Goal: Task Accomplishment & Management: Use online tool/utility

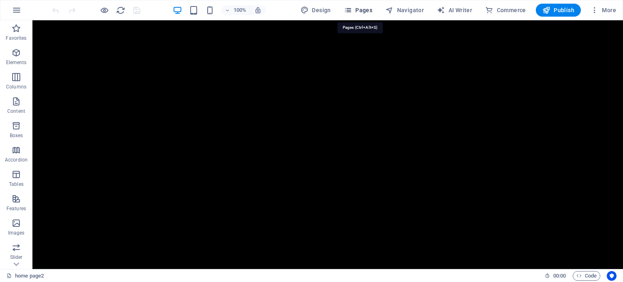
click at [358, 12] on span "Pages" at bounding box center [358, 10] width 28 height 8
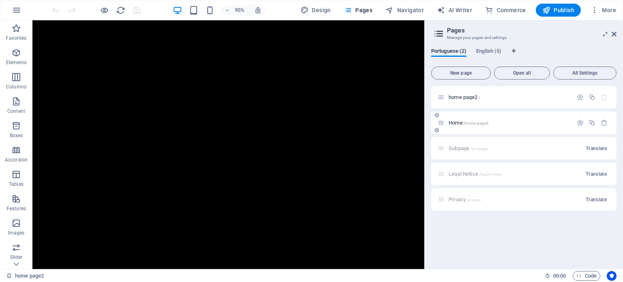
click at [492, 120] on p "Home /home-page2" at bounding box center [510, 122] width 122 height 5
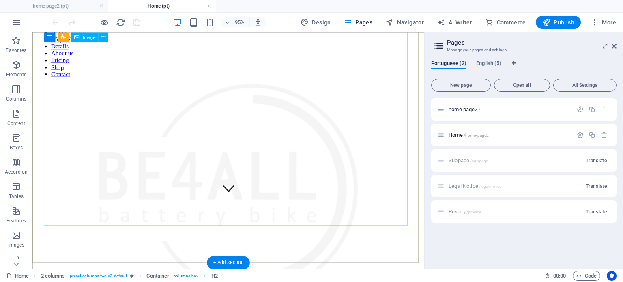
scroll to position [34, 0]
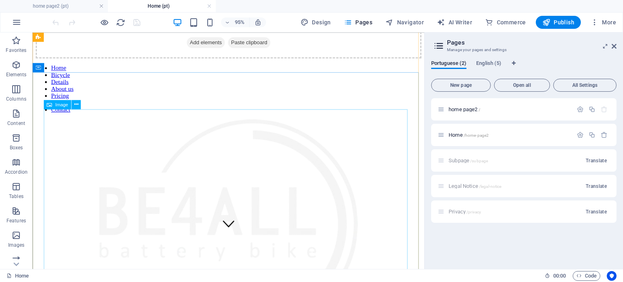
click at [284, 184] on figure at bounding box center [239, 235] width 406 height 223
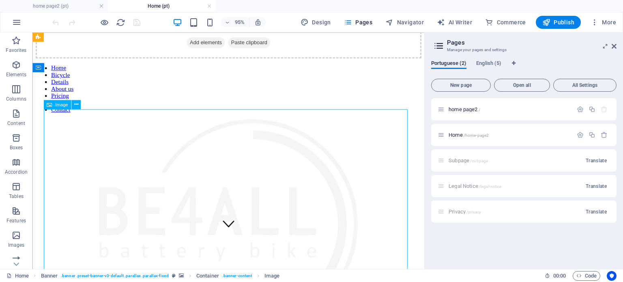
click at [284, 184] on figure at bounding box center [239, 235] width 406 height 223
select select "px"
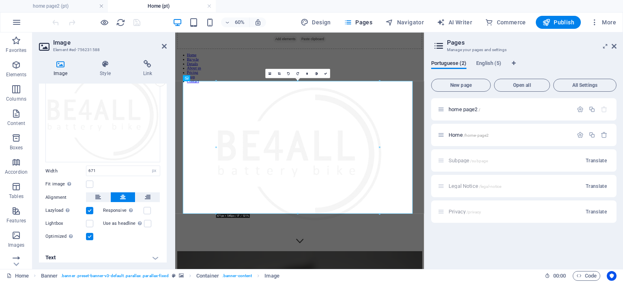
scroll to position [39, 0]
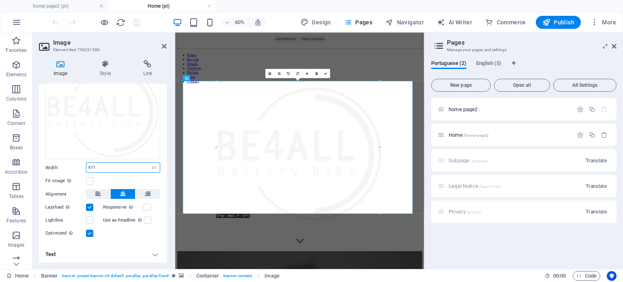
click at [128, 167] on input "671" at bounding box center [122, 168] width 73 height 10
type input "6"
type input "500"
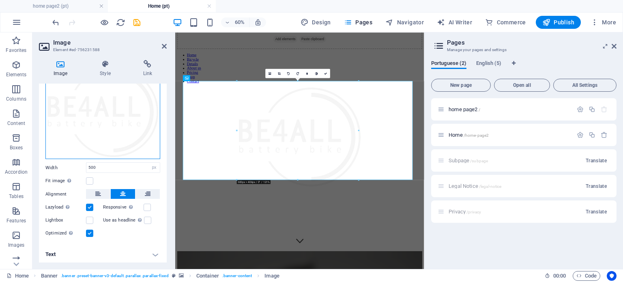
click at [112, 133] on div "Drag files here, click to choose files or select files from Files or our free s…" at bounding box center [102, 112] width 115 height 94
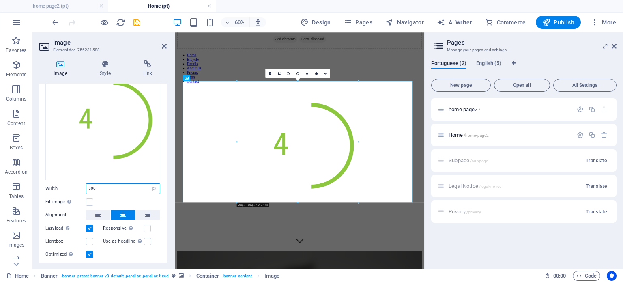
click at [106, 185] on input "500" at bounding box center [122, 189] width 73 height 10
click at [559, 18] on span "Publish" at bounding box center [558, 22] width 32 height 8
checkbox input "false"
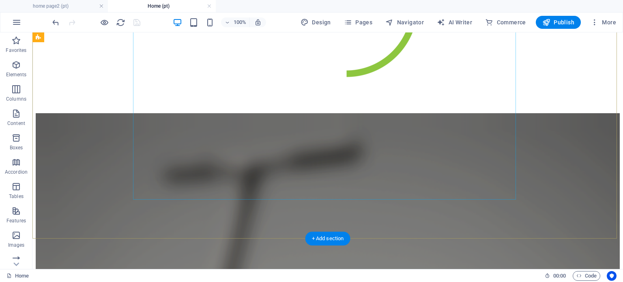
scroll to position [277, 0]
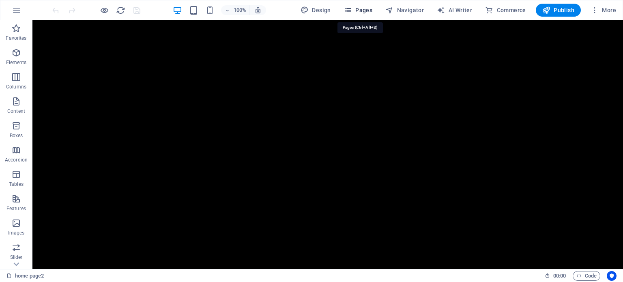
click at [350, 4] on button "Pages" at bounding box center [358, 10] width 35 height 13
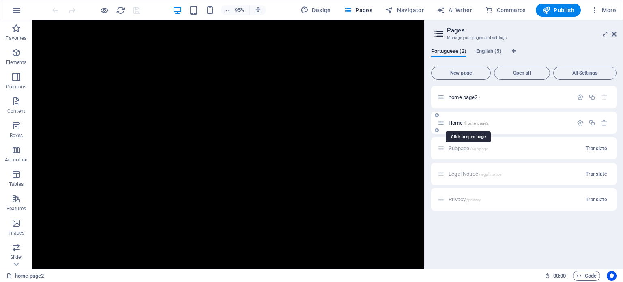
click at [471, 121] on span "/home-page2" at bounding box center [477, 123] width 26 height 4
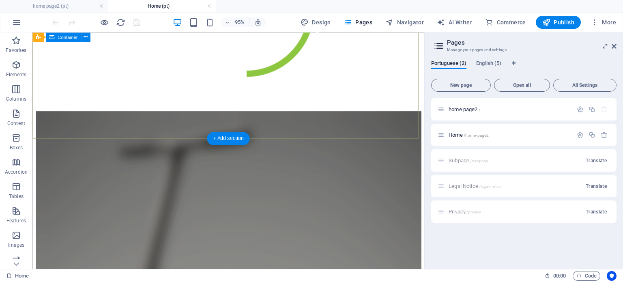
scroll to position [243, 0]
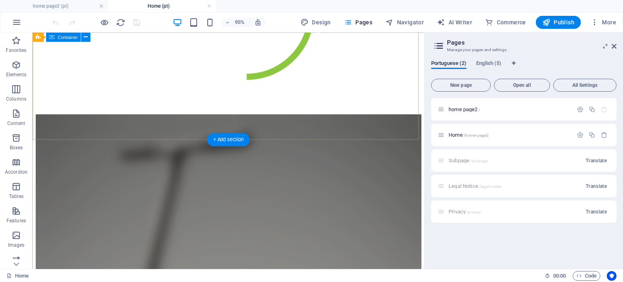
click at [331, 118] on div at bounding box center [239, 16] width 406 height 204
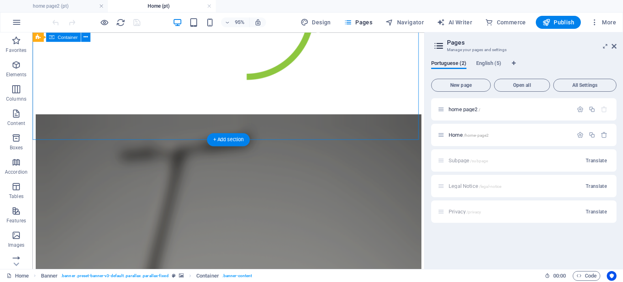
click at [331, 118] on div at bounding box center [239, 16] width 406 height 204
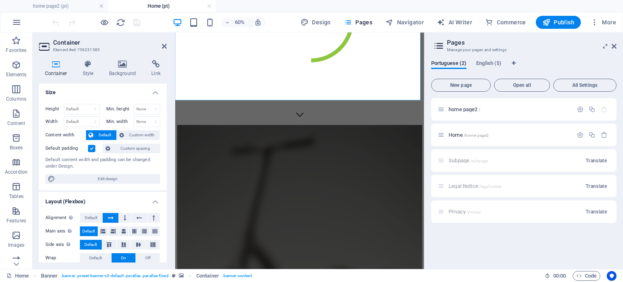
scroll to position [0, 0]
click at [127, 50] on h3 "Element #ed-756231585" at bounding box center [101, 49] width 97 height 7
click at [126, 74] on h4 "Background" at bounding box center [124, 68] width 43 height 17
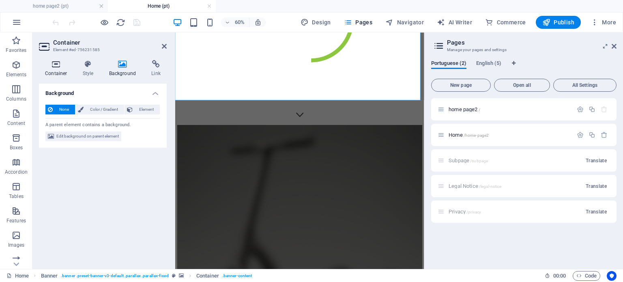
click at [62, 67] on icon at bounding box center [56, 64] width 34 height 8
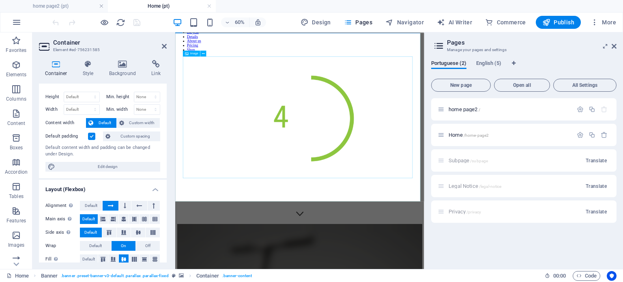
scroll to position [81, 0]
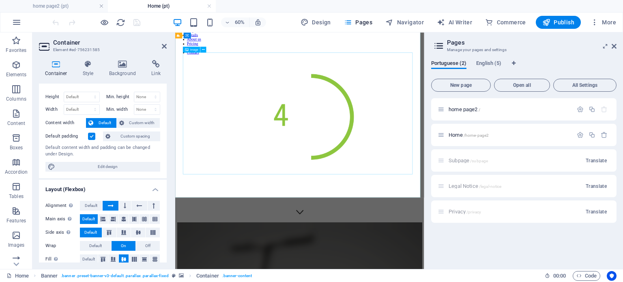
click at [529, 232] on figure at bounding box center [382, 178] width 408 height 204
click at [162, 45] on icon at bounding box center [164, 46] width 5 height 6
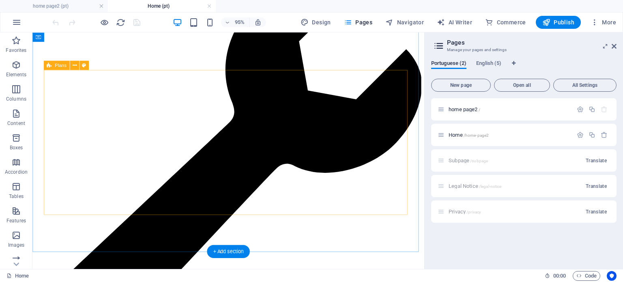
scroll to position [2190, 0]
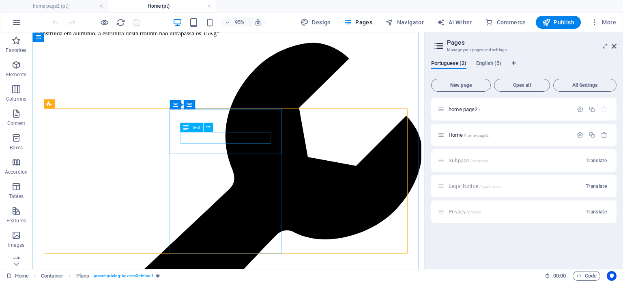
scroll to position [2069, 0]
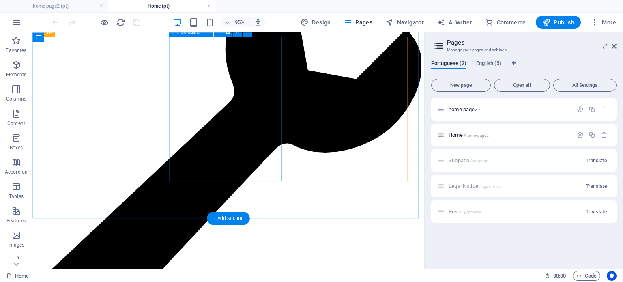
scroll to position [2190, 0]
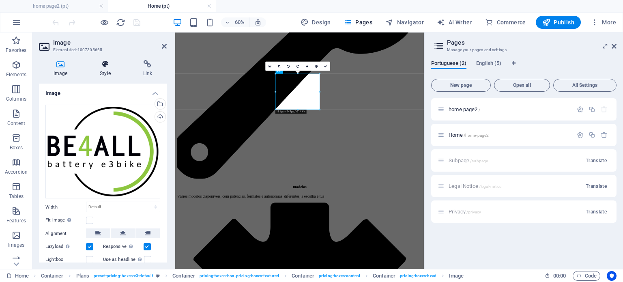
click at [110, 62] on icon at bounding box center [105, 64] width 40 height 8
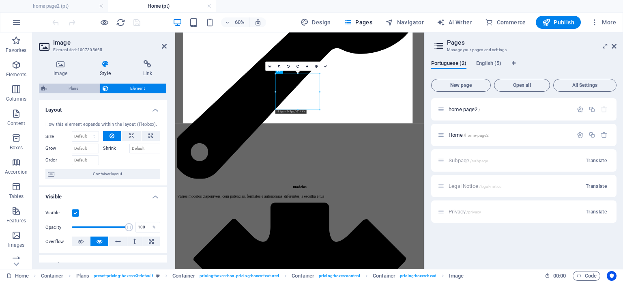
click at [63, 90] on span "Plans" at bounding box center [73, 89] width 48 height 10
select select "rem"
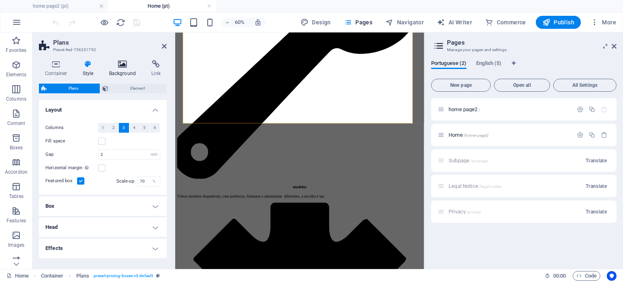
click at [125, 69] on h4 "Background" at bounding box center [124, 68] width 43 height 17
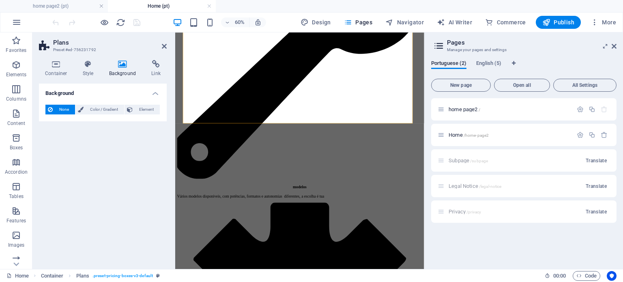
click at [55, 107] on span "None" at bounding box center [63, 110] width 17 height 10
click at [58, 69] on h4 "Container" at bounding box center [58, 68] width 38 height 17
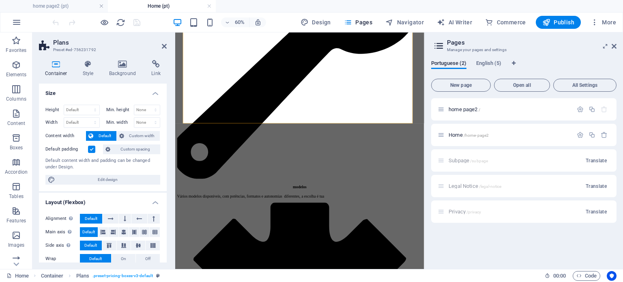
scroll to position [41, 0]
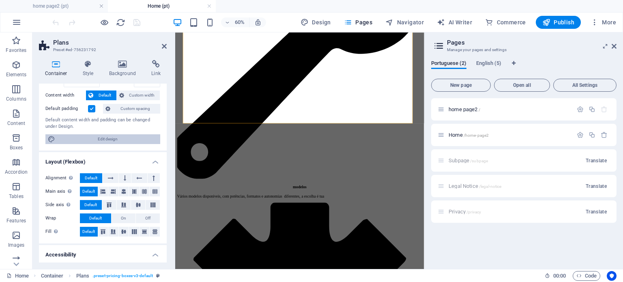
click at [92, 142] on span "Edit design" at bounding box center [108, 139] width 100 height 10
select select "rem"
select select "300"
select select "px"
select select "rem"
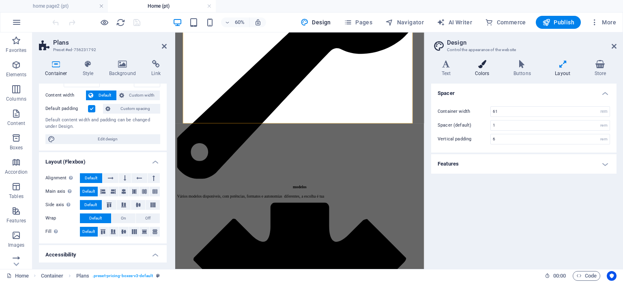
click at [488, 61] on div "Variants Text Colors Buttons Layout Store Text Standard Bold Links Font color F…" at bounding box center [524, 161] width 198 height 215
click at [482, 68] on icon at bounding box center [481, 64] width 35 height 8
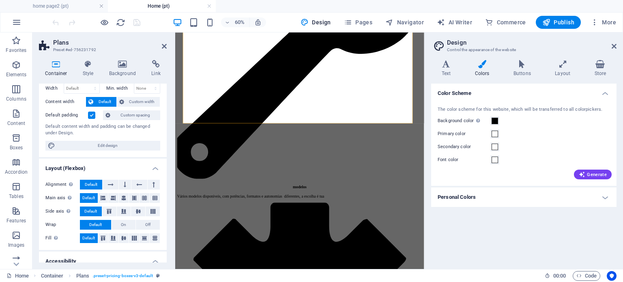
scroll to position [13, 0]
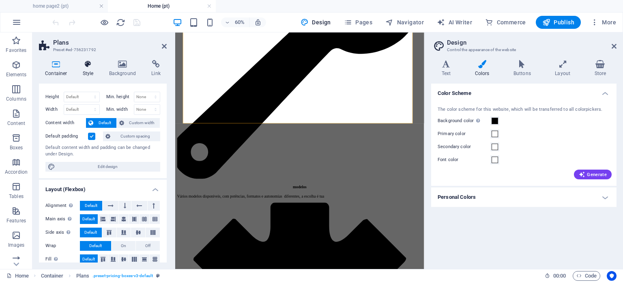
click at [82, 64] on icon at bounding box center [88, 64] width 23 height 8
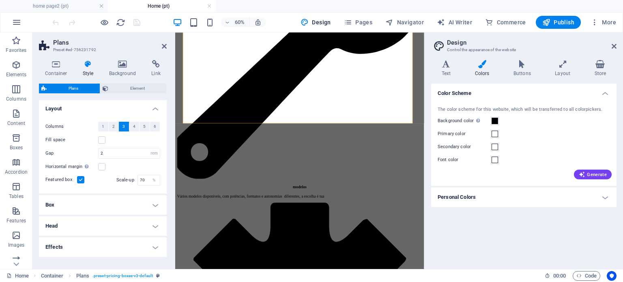
scroll to position [0, 0]
click at [122, 202] on h4 "Box" at bounding box center [103, 205] width 128 height 19
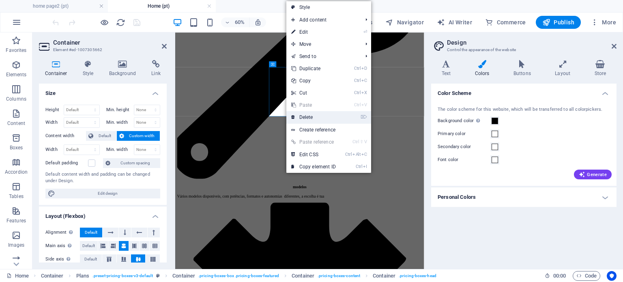
click at [318, 118] on link "⌦ Delete" at bounding box center [313, 117] width 54 height 12
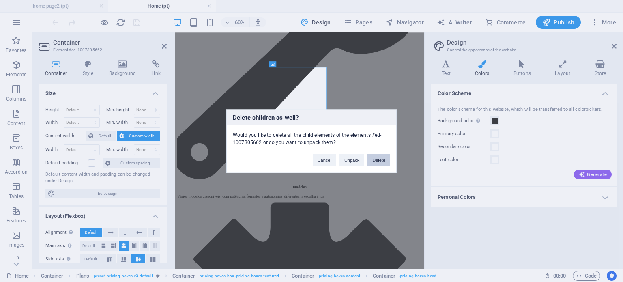
click at [377, 163] on button "Delete" at bounding box center [378, 160] width 23 height 12
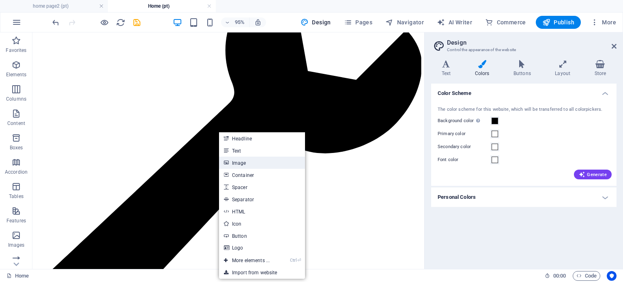
click at [235, 162] on link "Image" at bounding box center [262, 163] width 86 height 12
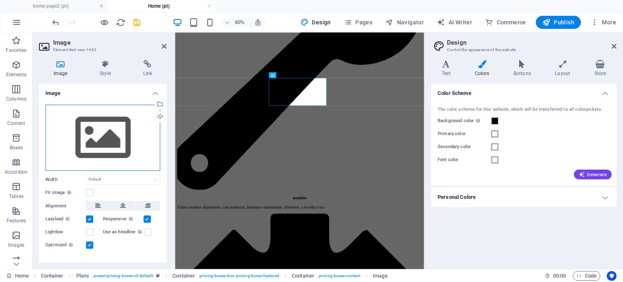
click at [95, 131] on div "Drag files here, click to choose files or select files from Files or our free s…" at bounding box center [102, 138] width 115 height 67
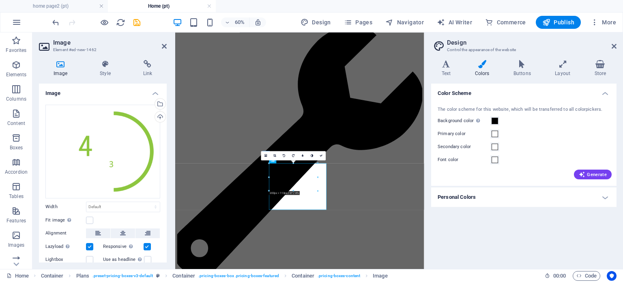
scroll to position [2275, 0]
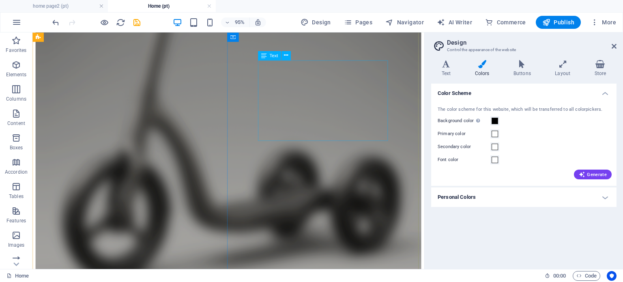
scroll to position [409, 0]
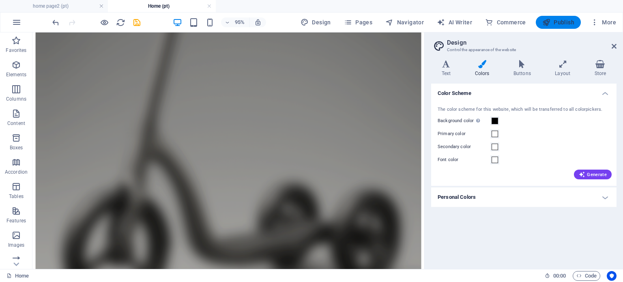
click at [553, 28] on button "Publish" at bounding box center [558, 22] width 45 height 13
checkbox input "false"
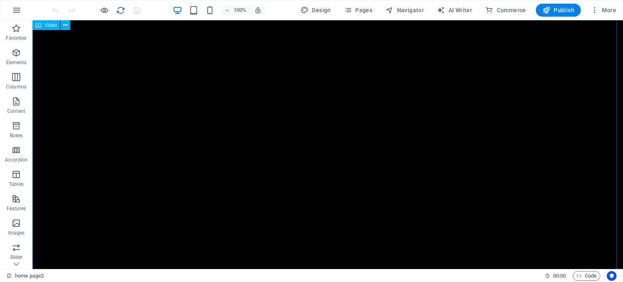
click at [274, 135] on figure at bounding box center [327, 162] width 591 height 365
click at [201, 102] on figure at bounding box center [327, 162] width 591 height 365
select select "px"
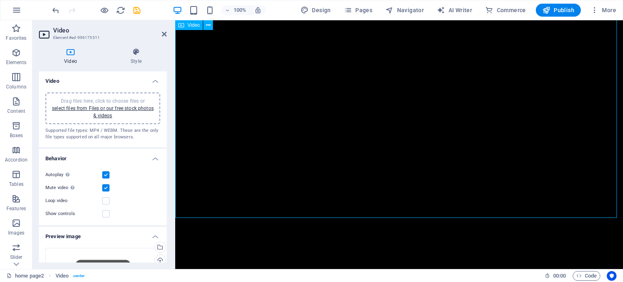
scroll to position [127, 0]
click at [106, 189] on label at bounding box center [105, 187] width 7 height 7
click at [0, 0] on input "Mute video Autoplay will be available if muted is checked" at bounding box center [0, 0] width 0 height 0
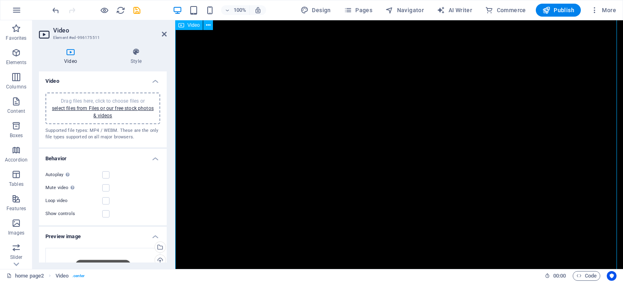
scroll to position [0, 0]
click at [107, 174] on label at bounding box center [105, 174] width 7 height 7
click at [0, 0] on input "Autoplay Autoplay is only available if muted is checked" at bounding box center [0, 0] width 0 height 0
click at [549, 153] on figure at bounding box center [399, 162] width 448 height 365
click at [415, 141] on figure at bounding box center [399, 162] width 448 height 365
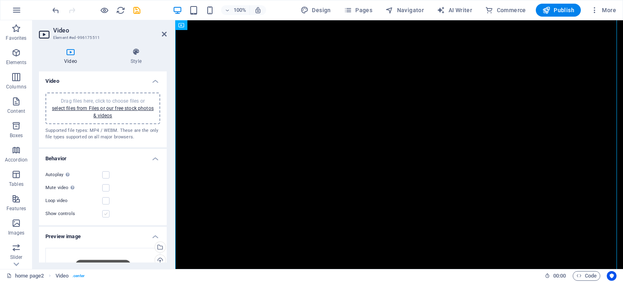
click at [106, 211] on label at bounding box center [105, 213] width 7 height 7
click at [0, 0] on input "Show controls" at bounding box center [0, 0] width 0 height 0
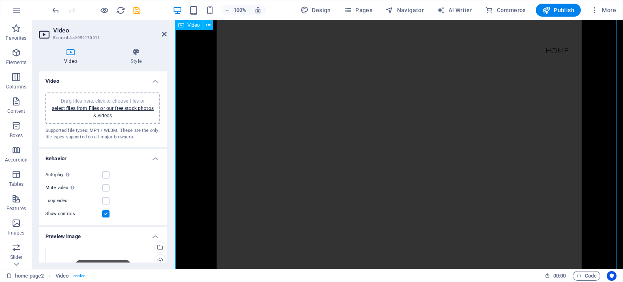
click at [428, 166] on figure at bounding box center [399, 162] width 448 height 365
click at [106, 214] on label at bounding box center [105, 213] width 7 height 7
click at [0, 0] on input "Show controls" at bounding box center [0, 0] width 0 height 0
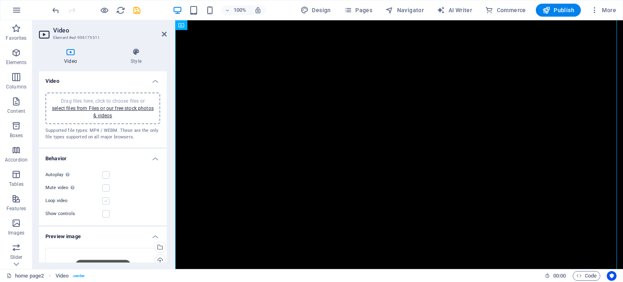
click at [104, 201] on label at bounding box center [105, 200] width 7 height 7
click at [0, 0] on input "Loop video" at bounding box center [0, 0] width 0 height 0
click at [374, 159] on figure at bounding box center [399, 162] width 448 height 365
click at [520, 81] on figure at bounding box center [399, 162] width 448 height 365
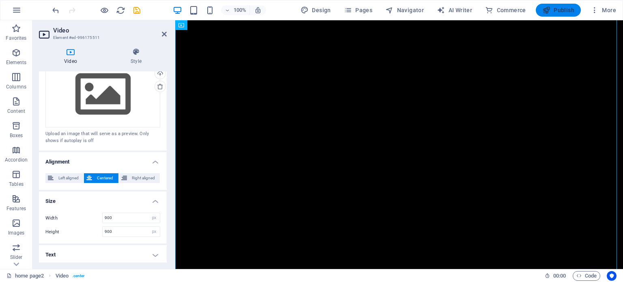
click at [550, 13] on icon "button" at bounding box center [546, 10] width 8 height 8
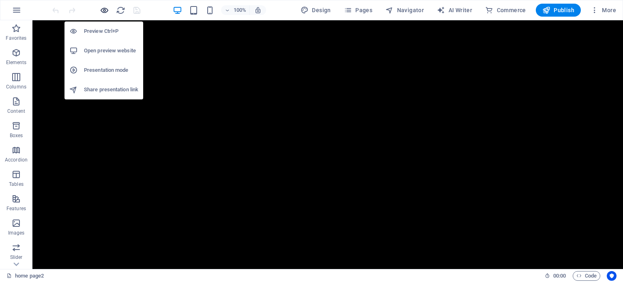
click at [102, 10] on icon "button" at bounding box center [104, 10] width 9 height 9
click at [103, 49] on h6 "Open preview website" at bounding box center [111, 51] width 54 height 10
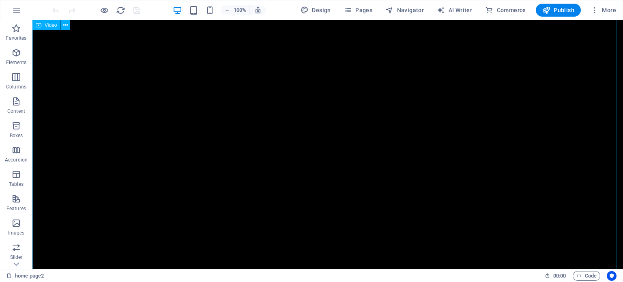
click at [308, 121] on figure at bounding box center [327, 162] width 591 height 365
click at [47, 26] on span "Video" at bounding box center [51, 25] width 12 height 5
click at [52, 28] on div "Video" at bounding box center [46, 25] width 28 height 10
click at [52, 28] on div "Drag here to replace the existing content. Press “Ctrl” if you want to create a…" at bounding box center [327, 144] width 591 height 249
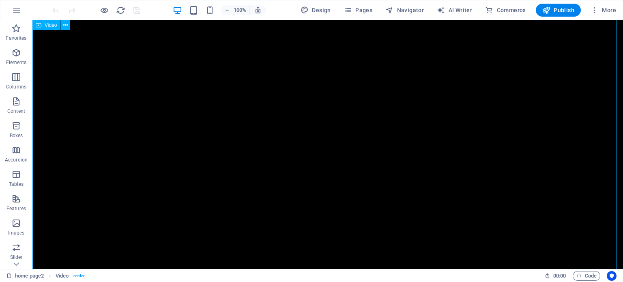
select select "px"
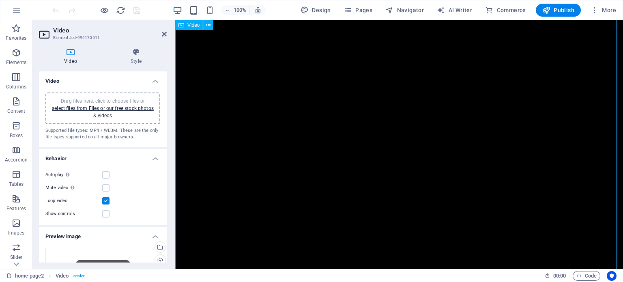
click at [326, 107] on figure at bounding box center [399, 162] width 448 height 365
click at [108, 188] on label at bounding box center [105, 187] width 7 height 7
click at [0, 0] on input "Mute video Autoplay will be available if muted is checked" at bounding box center [0, 0] width 0 height 0
click at [108, 176] on label at bounding box center [105, 174] width 7 height 7
click at [0, 0] on input "Autoplay Autoplay is only available if muted is checked" at bounding box center [0, 0] width 0 height 0
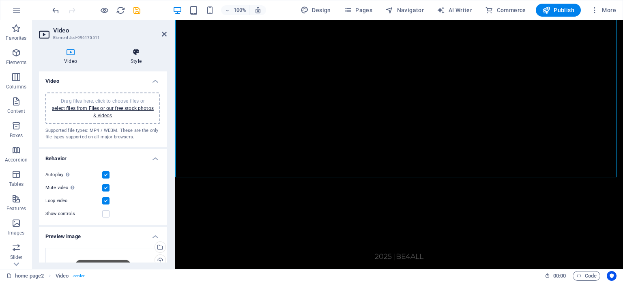
click at [136, 60] on h4 "Style" at bounding box center [135, 56] width 61 height 17
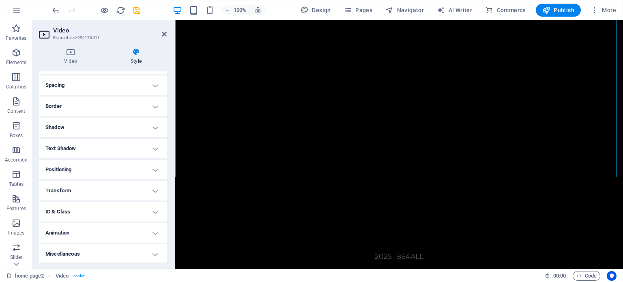
scroll to position [64, 0]
click at [131, 229] on h4 "Animation" at bounding box center [103, 231] width 128 height 19
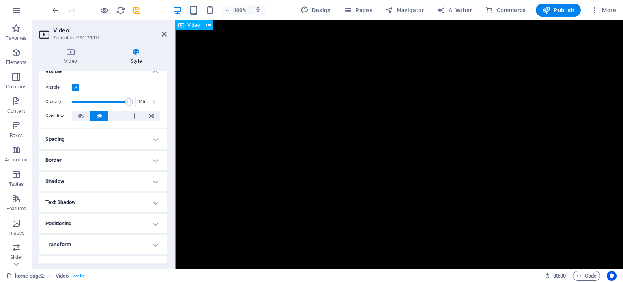
scroll to position [0, 0]
click at [552, 50] on div "Home" at bounding box center [557, 51] width 448 height 20
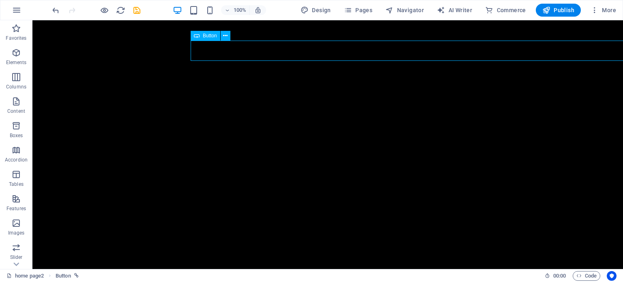
click at [552, 50] on div "Home" at bounding box center [486, 51] width 591 height 20
select select "px"
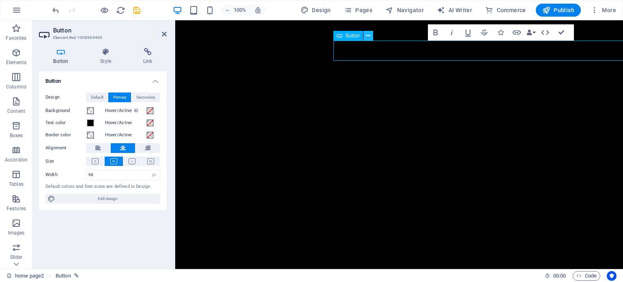
click at [367, 40] on icon at bounding box center [368, 36] width 4 height 9
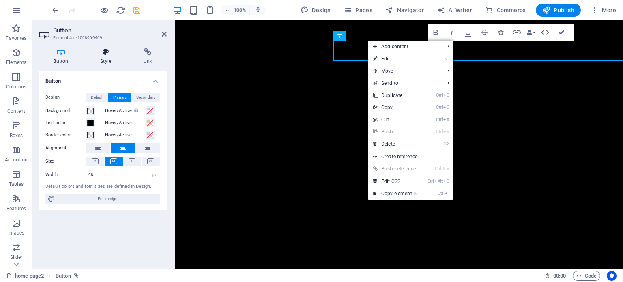
click at [104, 56] on h4 "Style" at bounding box center [107, 56] width 43 height 17
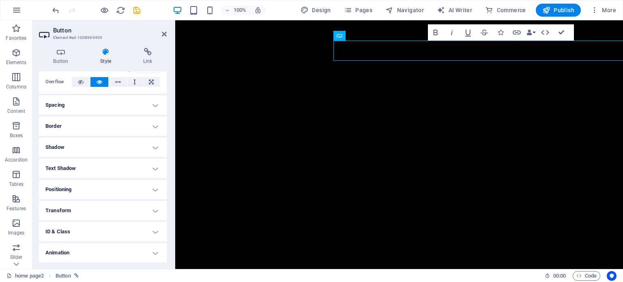
scroll to position [64, 0]
click at [85, 84] on h4 "Spacing" at bounding box center [103, 84] width 128 height 19
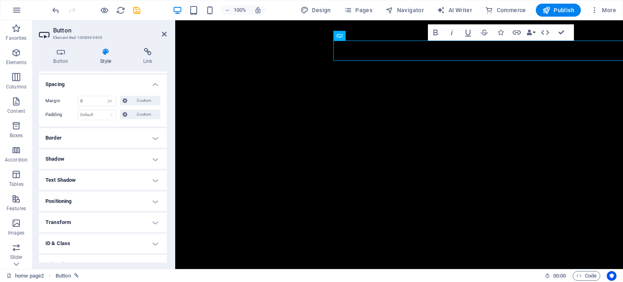
click at [95, 138] on h4 "Border" at bounding box center [103, 137] width 128 height 19
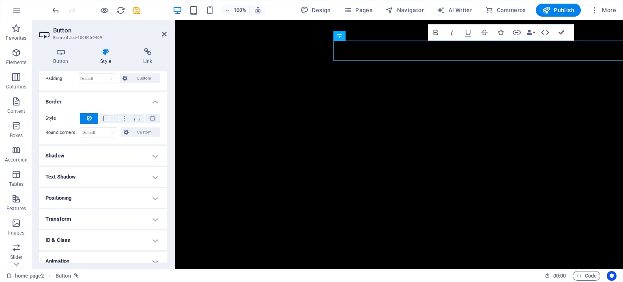
scroll to position [105, 0]
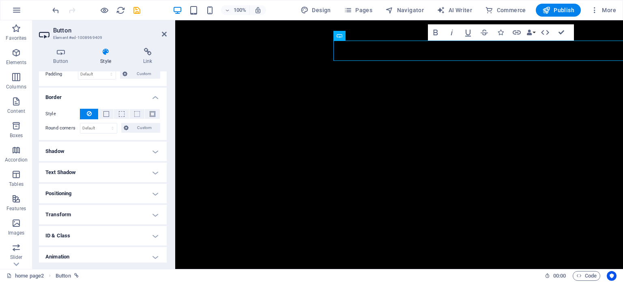
click at [92, 152] on h4 "Shadow" at bounding box center [103, 151] width 128 height 19
click at [100, 191] on h4 "Text Shadow" at bounding box center [103, 190] width 128 height 19
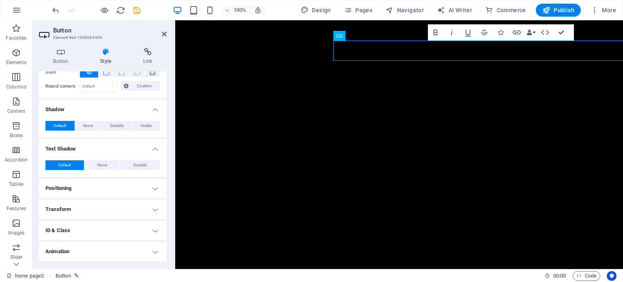
scroll to position [165, 0]
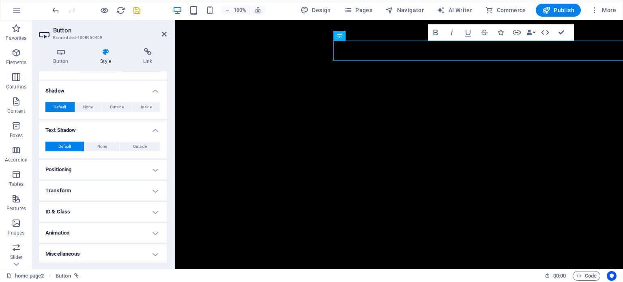
click at [93, 166] on h4 "Positioning" at bounding box center [103, 169] width 128 height 19
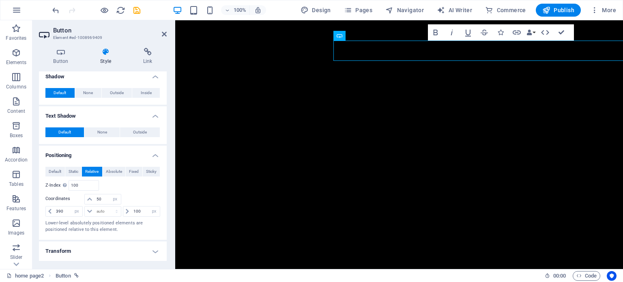
scroll to position [206, 0]
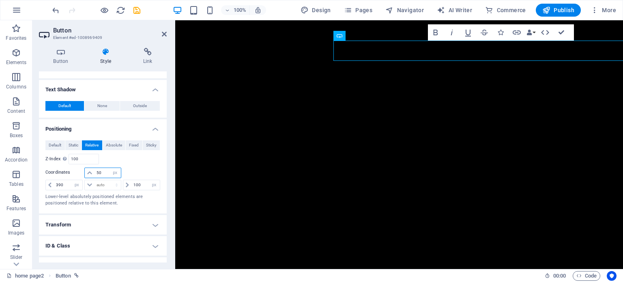
click at [97, 172] on input "50" at bounding box center [108, 173] width 26 height 10
drag, startPoint x: 104, startPoint y: 170, endPoint x: 96, endPoint y: 170, distance: 8.1
click at [96, 170] on input "50" at bounding box center [108, 173] width 26 height 10
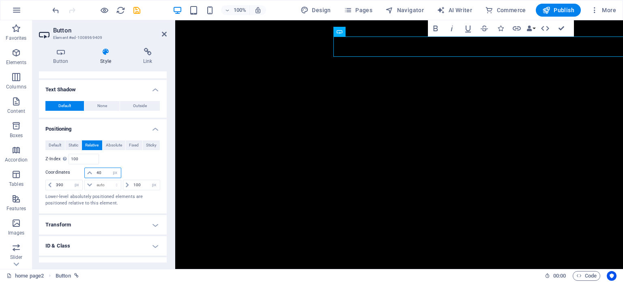
drag, startPoint x: 101, startPoint y: 172, endPoint x: 88, endPoint y: 170, distance: 13.9
click at [88, 170] on div "40 auto px rem % em" at bounding box center [102, 173] width 37 height 11
type input "10"
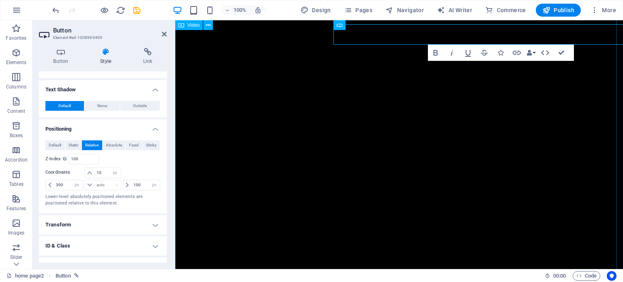
click at [194, 132] on figure at bounding box center [399, 162] width 448 height 365
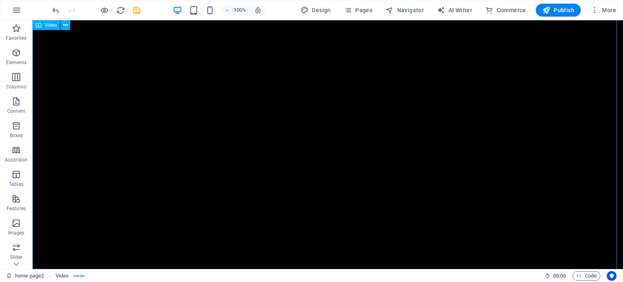
click at [66, 152] on figure at bounding box center [327, 162] width 591 height 365
click at [62, 30] on button at bounding box center [65, 25] width 10 height 10
click at [62, 27] on button at bounding box center [65, 25] width 10 height 10
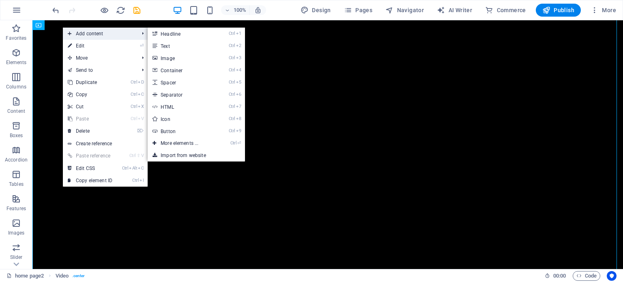
click at [70, 34] on icon at bounding box center [70, 34] width 4 height 12
click at [186, 134] on link "Ctrl 9 Button" at bounding box center [181, 131] width 67 height 12
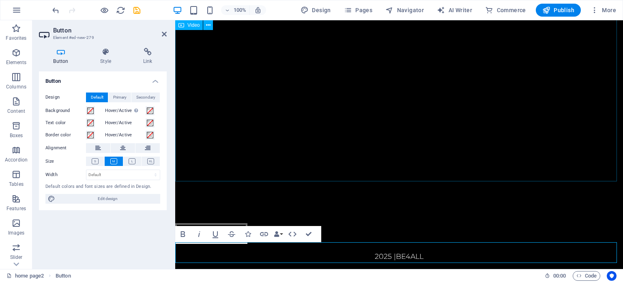
scroll to position [188, 0]
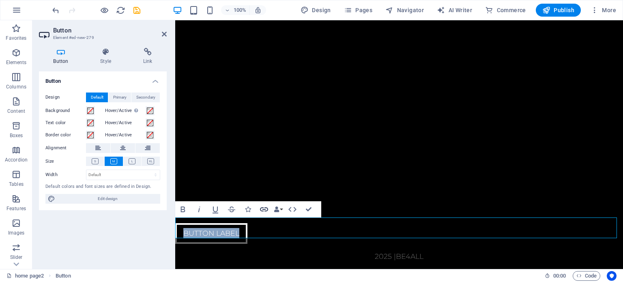
click at [266, 211] on icon "button" at bounding box center [264, 209] width 10 height 10
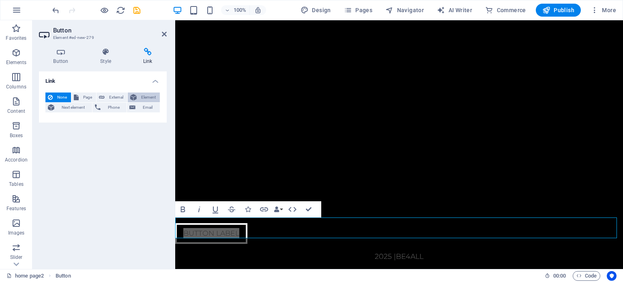
click at [149, 96] on span "Element" at bounding box center [148, 97] width 18 height 10
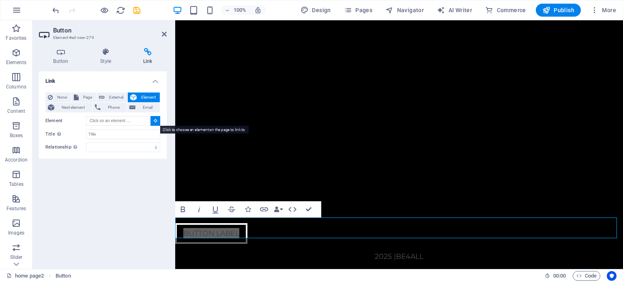
click at [154, 120] on icon at bounding box center [156, 120] width 4 height 4
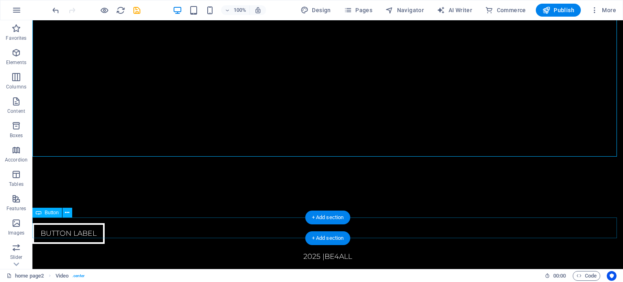
click at [72, 224] on div "Button label" at bounding box center [327, 233] width 591 height 20
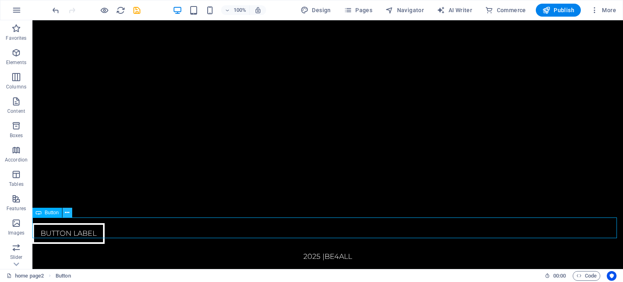
click at [69, 211] on icon at bounding box center [67, 212] width 4 height 9
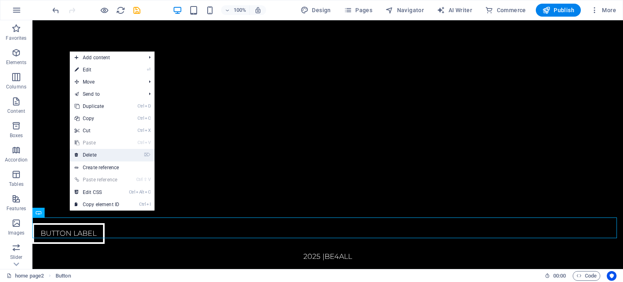
click at [101, 155] on link "⌦ Delete" at bounding box center [97, 155] width 54 height 12
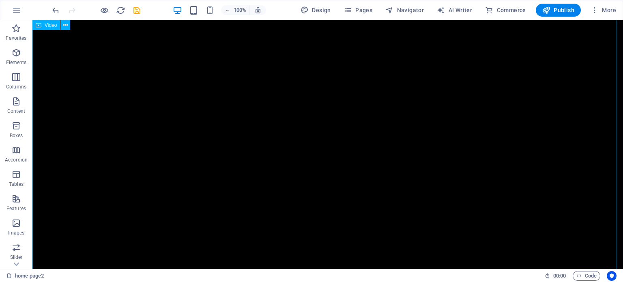
scroll to position [0, 0]
click at [106, 16] on div at bounding box center [96, 10] width 91 height 13
click at [104, 7] on icon "button" at bounding box center [104, 10] width 9 height 9
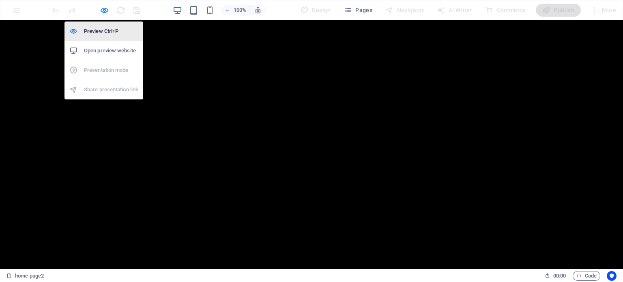
click at [106, 32] on h6 "Preview Ctrl+P" at bounding box center [111, 31] width 54 height 10
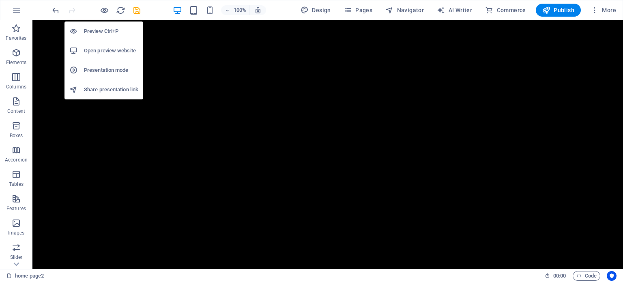
click at [108, 48] on h6 "Open preview website" at bounding box center [111, 51] width 54 height 10
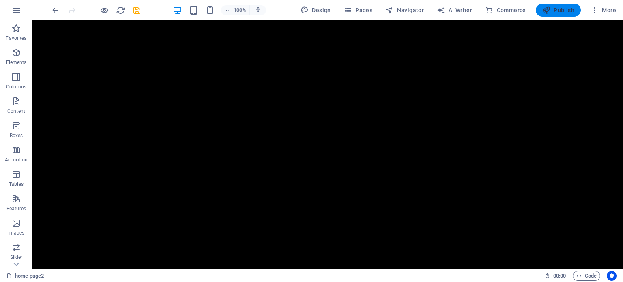
click at [548, 13] on icon "button" at bounding box center [546, 10] width 8 height 8
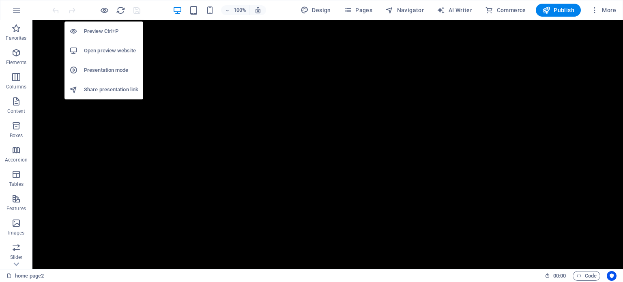
click at [104, 17] on div "Preview Ctrl+P Open preview website Presentation mode Share presentation link" at bounding box center [103, 57] width 79 height 84
click at [107, 51] on h6 "Open preview website" at bounding box center [111, 51] width 54 height 10
